Goal: Transaction & Acquisition: Purchase product/service

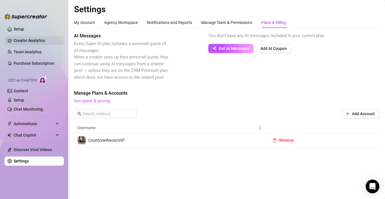
click at [31, 43] on link "Creator Analytics" at bounding box center [37, 40] width 46 height 9
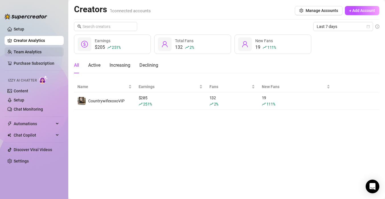
click at [42, 54] on link "Team Analytics" at bounding box center [28, 52] width 28 height 5
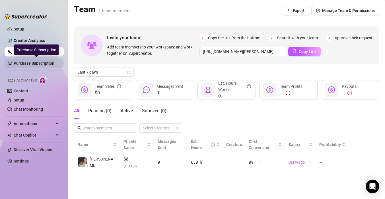
click at [48, 66] on link "Purchase Subscription" at bounding box center [37, 63] width 46 height 9
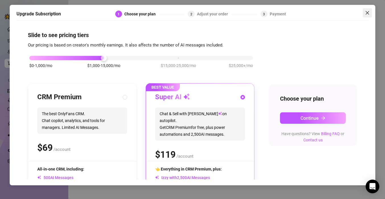
click at [367, 14] on icon "close" at bounding box center [367, 13] width 5 height 5
